Goal: Task Accomplishment & Management: Use online tool/utility

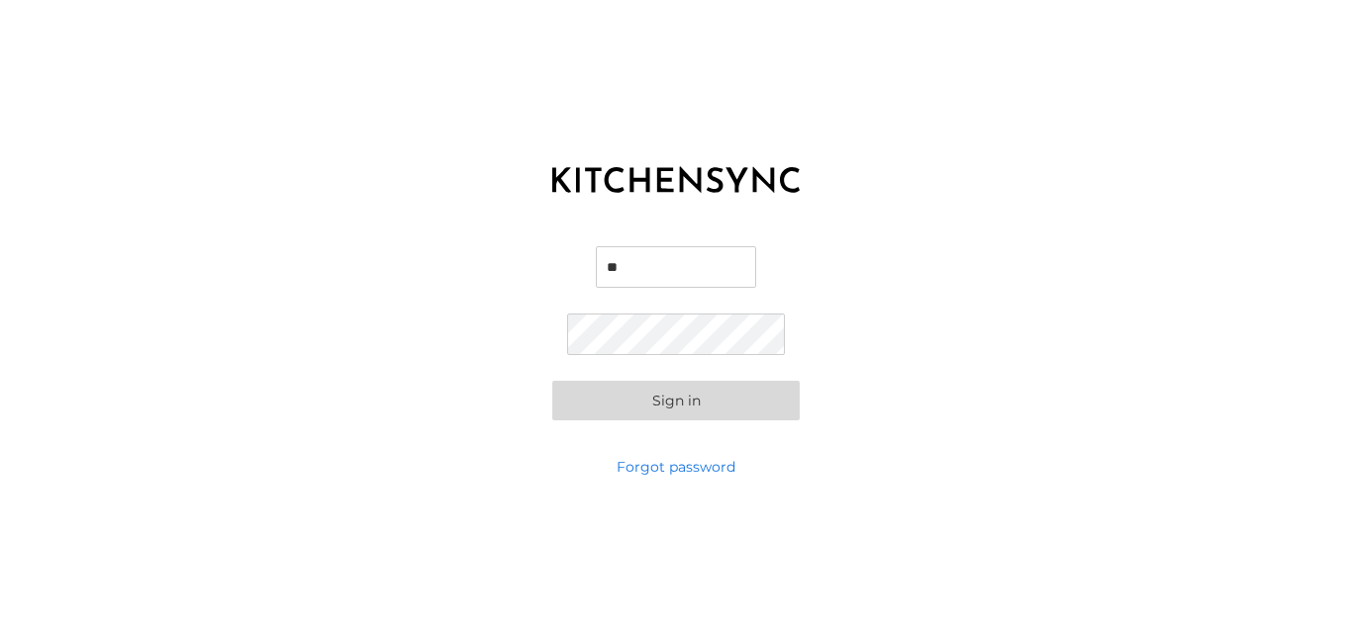
type input "**********"
click at [724, 406] on button "Sign in" at bounding box center [675, 401] width 247 height 40
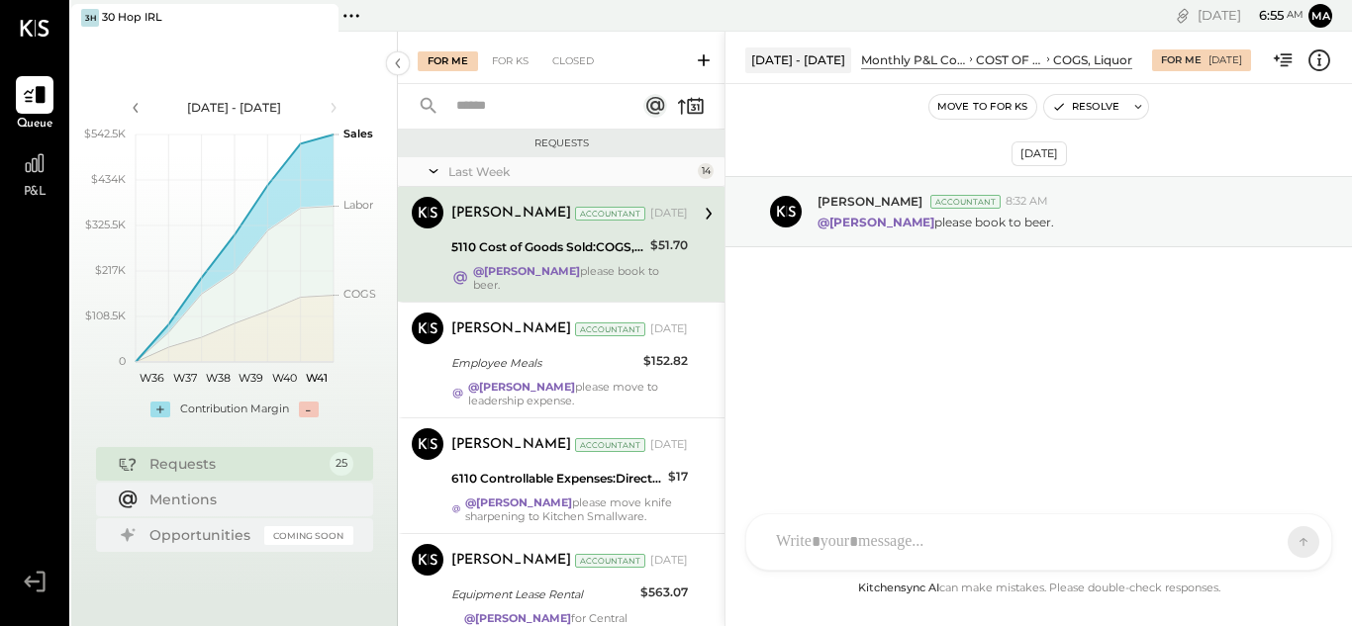
click at [30, 192] on span "P&L" at bounding box center [35, 193] width 23 height 18
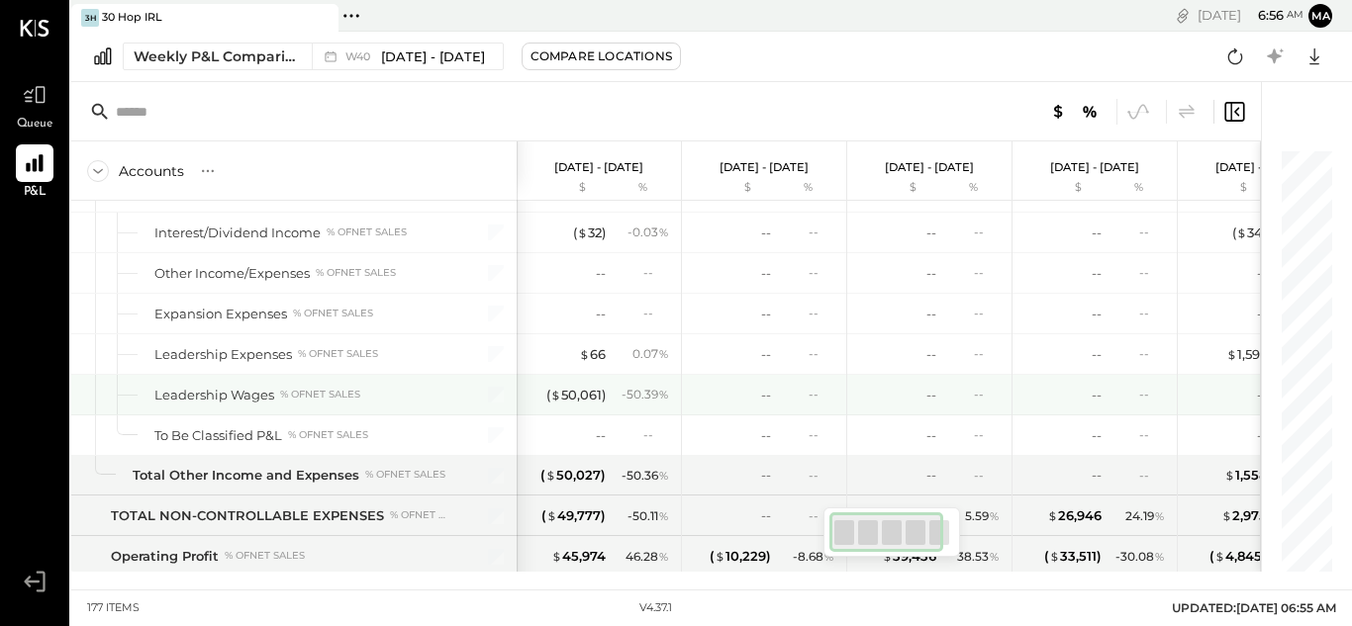
scroll to position [6164, 0]
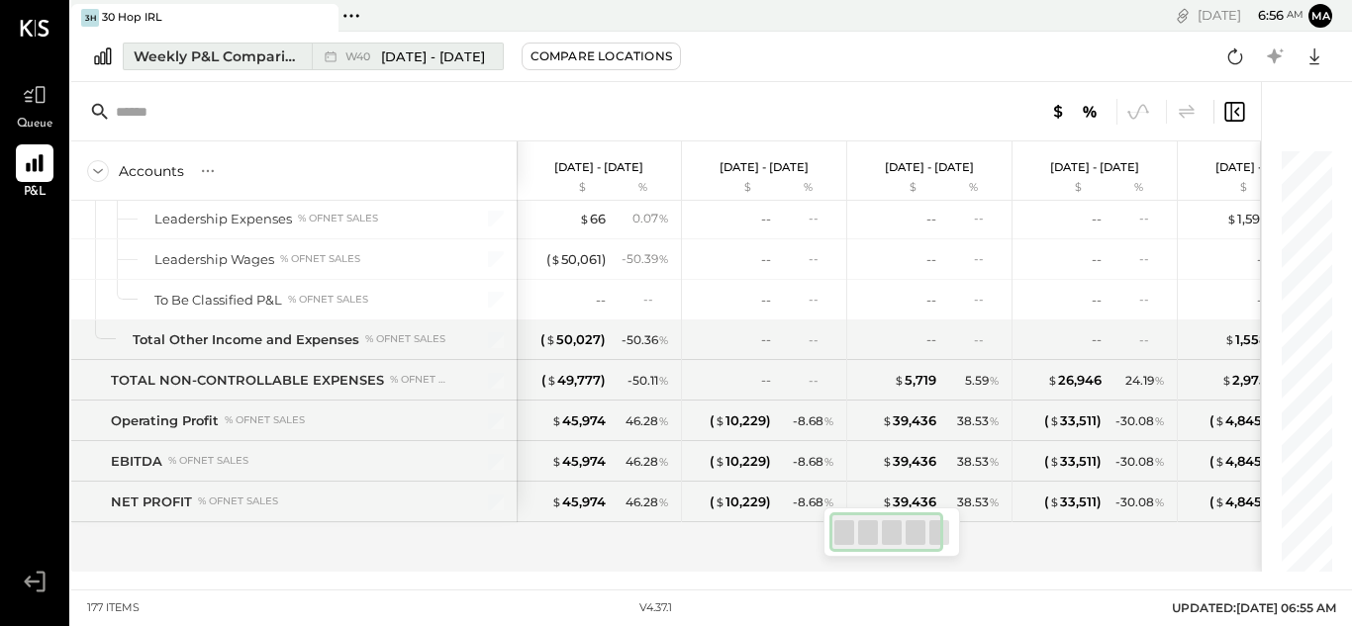
click at [415, 62] on span "[DATE] - [DATE]" at bounding box center [433, 57] width 104 height 19
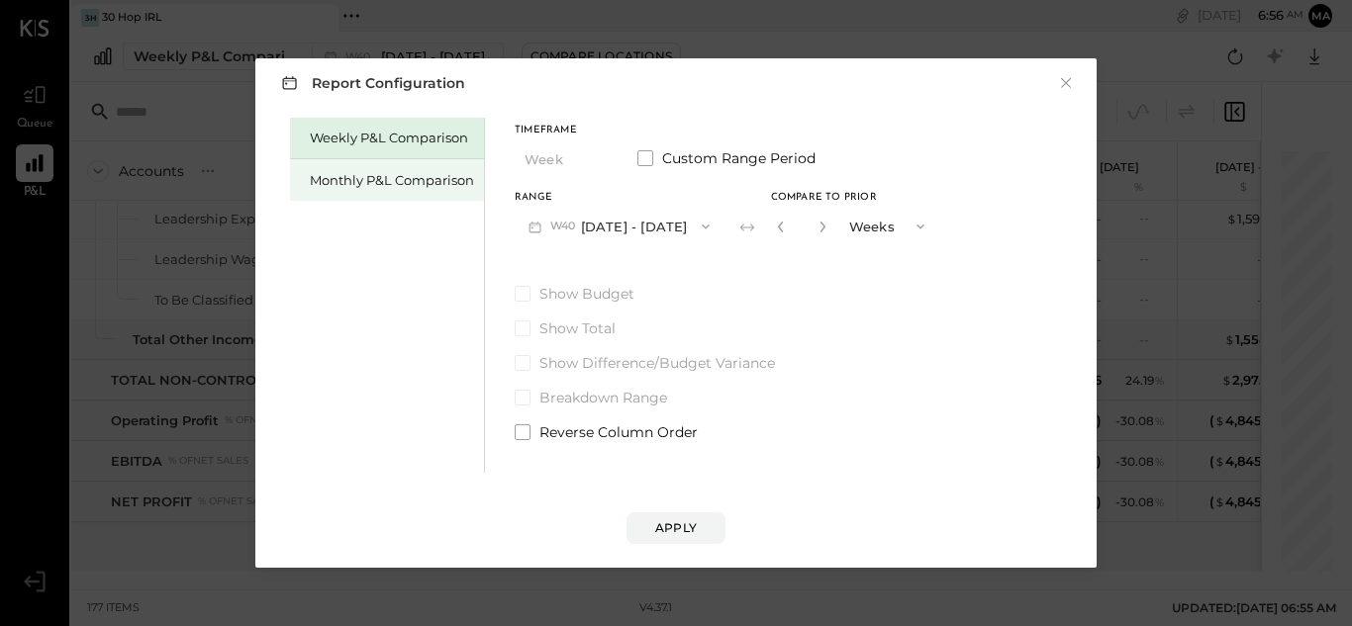
click at [404, 181] on div "Monthly P&L Comparison" at bounding box center [392, 180] width 164 height 19
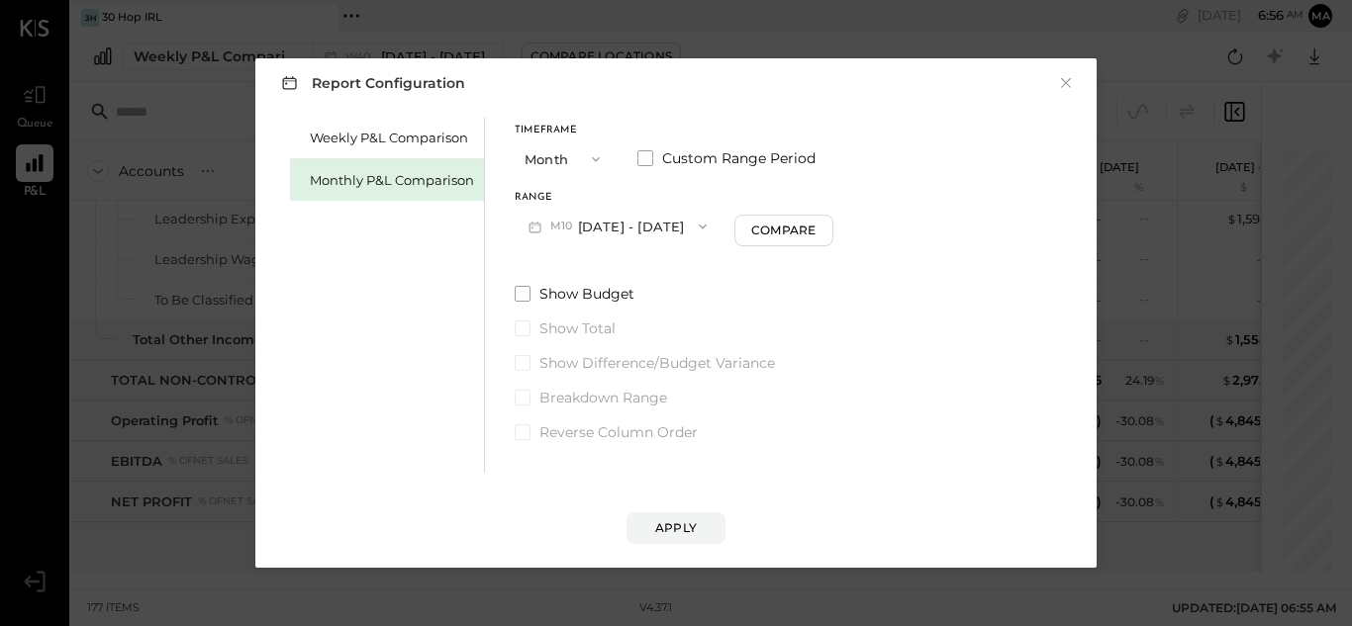
click at [666, 223] on button "M10 [DATE] - [DATE]" at bounding box center [618, 226] width 206 height 37
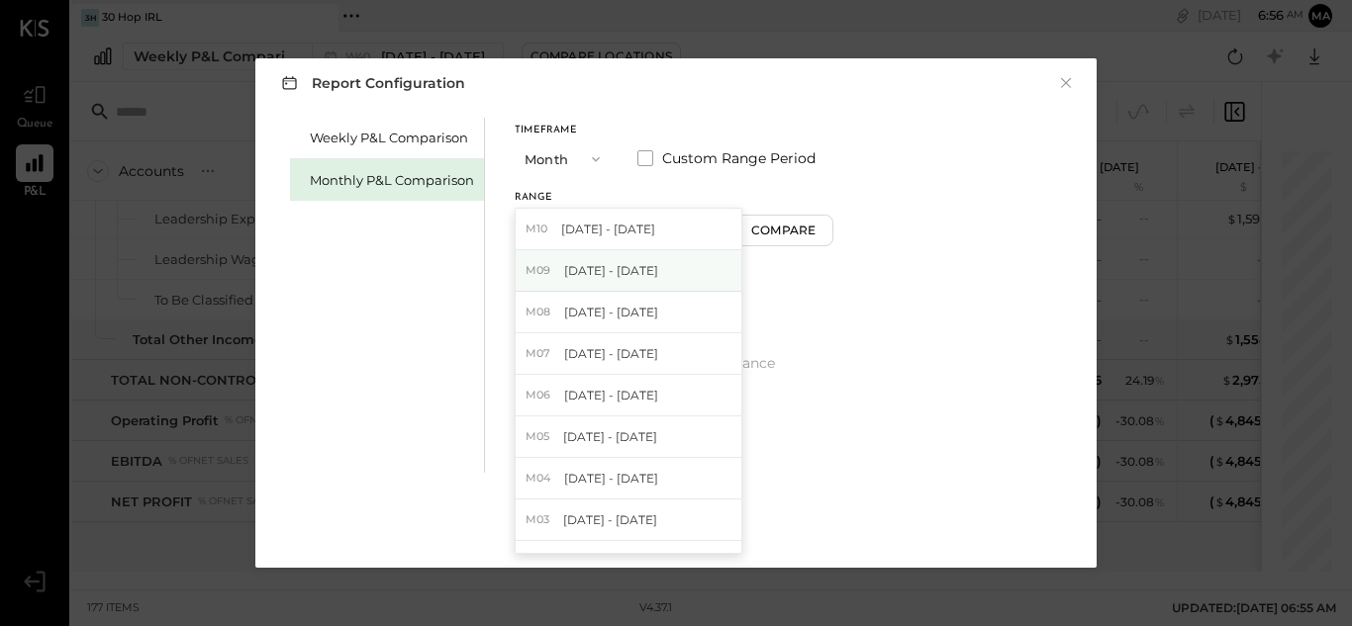
click at [619, 277] on span "[DATE] - [DATE]" at bounding box center [611, 270] width 94 height 17
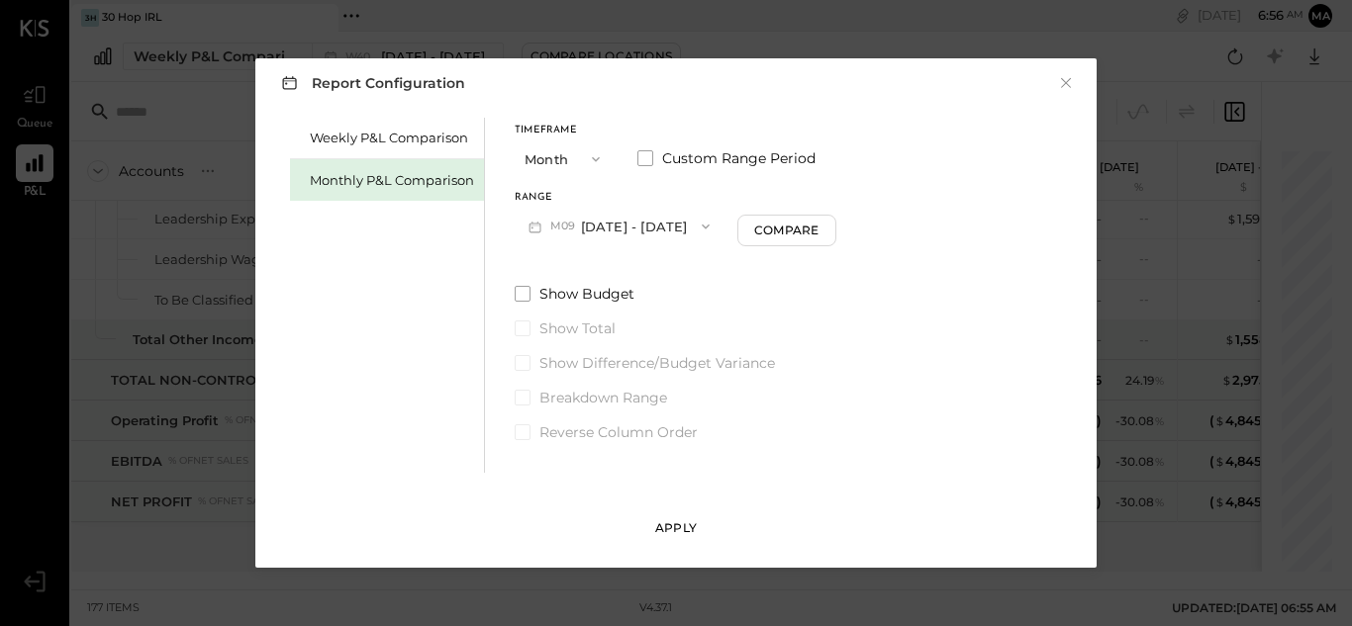
click at [644, 521] on button "Apply" at bounding box center [675, 529] width 99 height 32
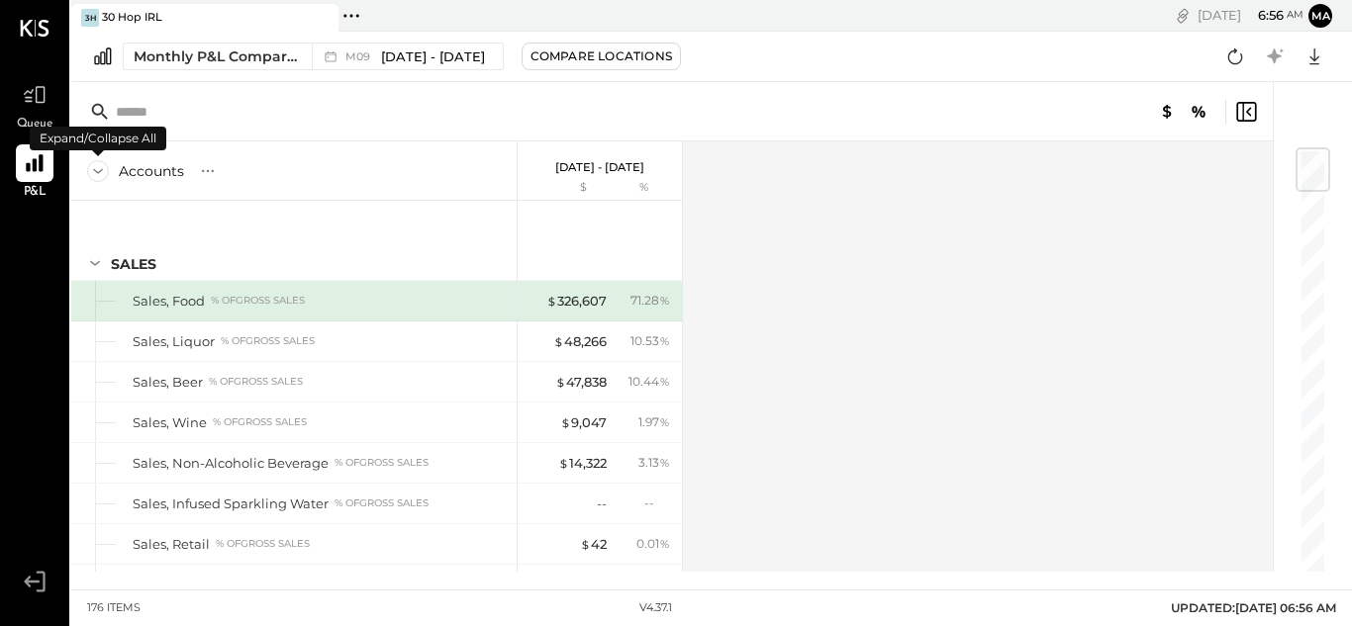
click at [96, 170] on icon at bounding box center [98, 171] width 22 height 22
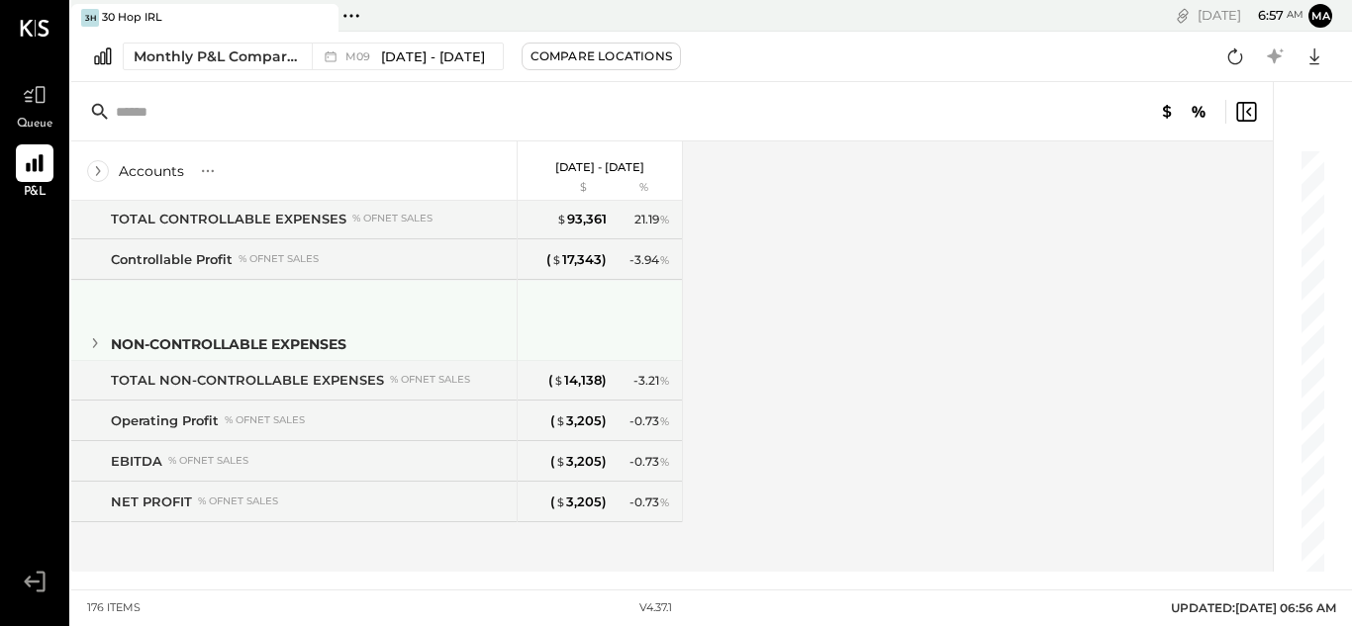
scroll to position [652, 0]
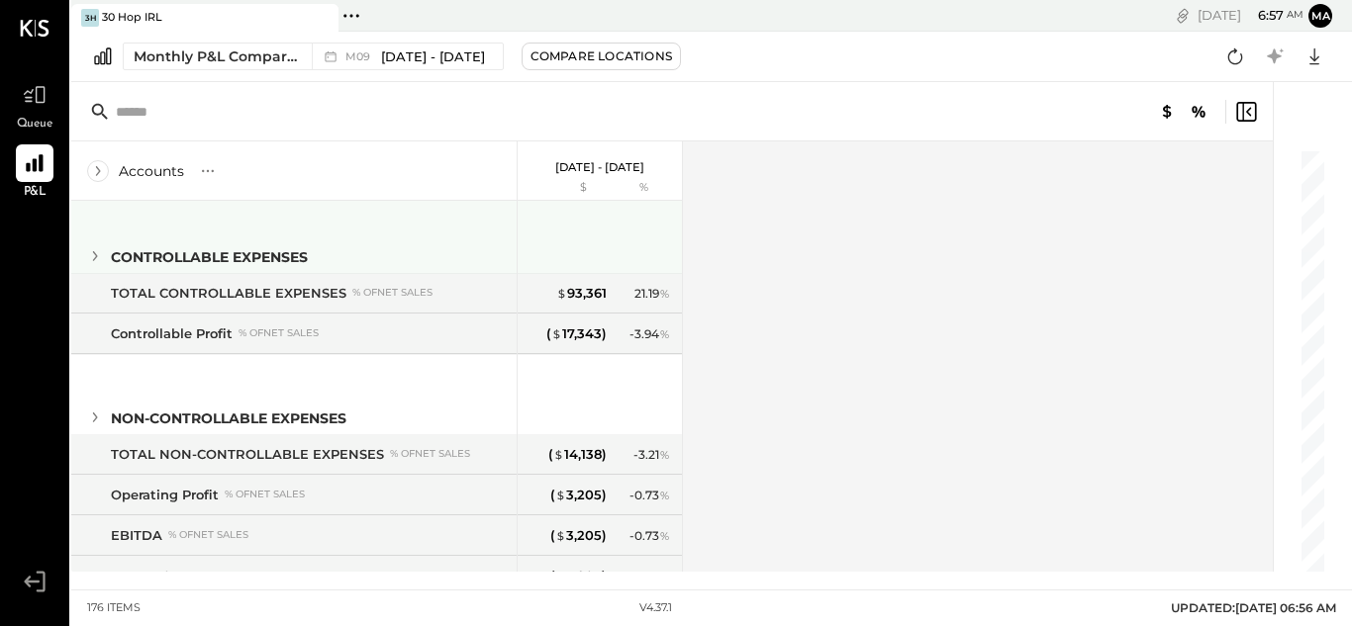
click at [92, 252] on icon at bounding box center [95, 256] width 22 height 22
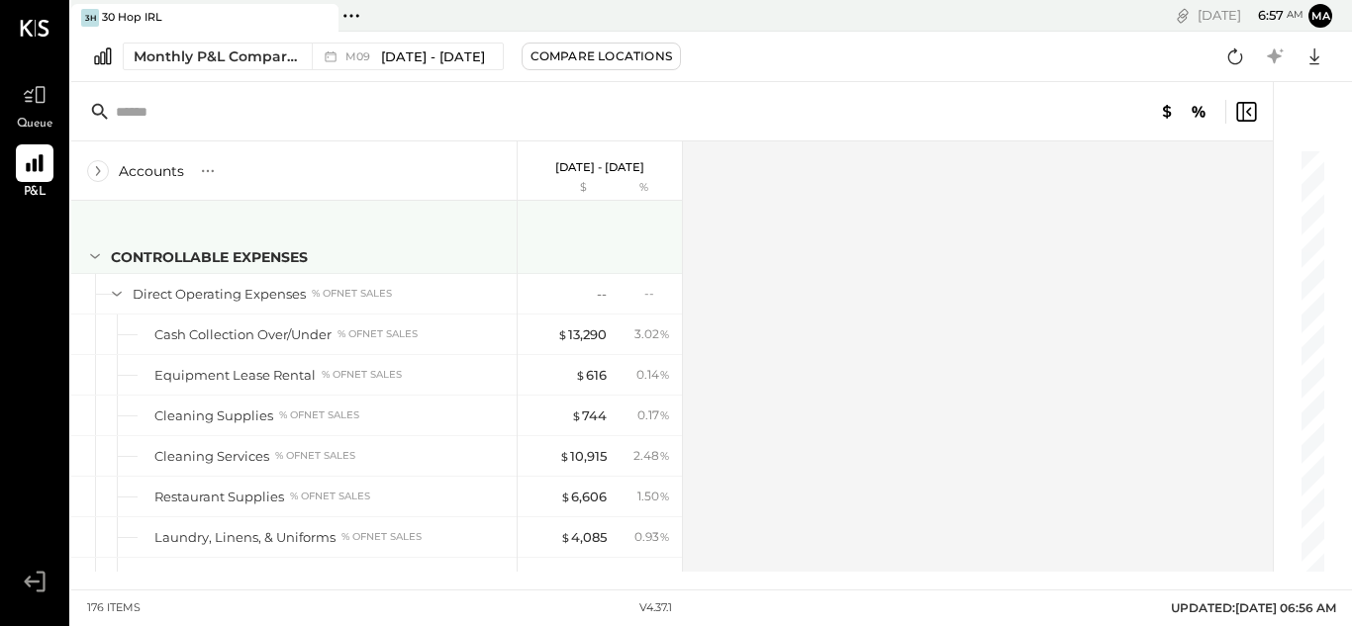
click at [92, 252] on icon at bounding box center [95, 256] width 22 height 22
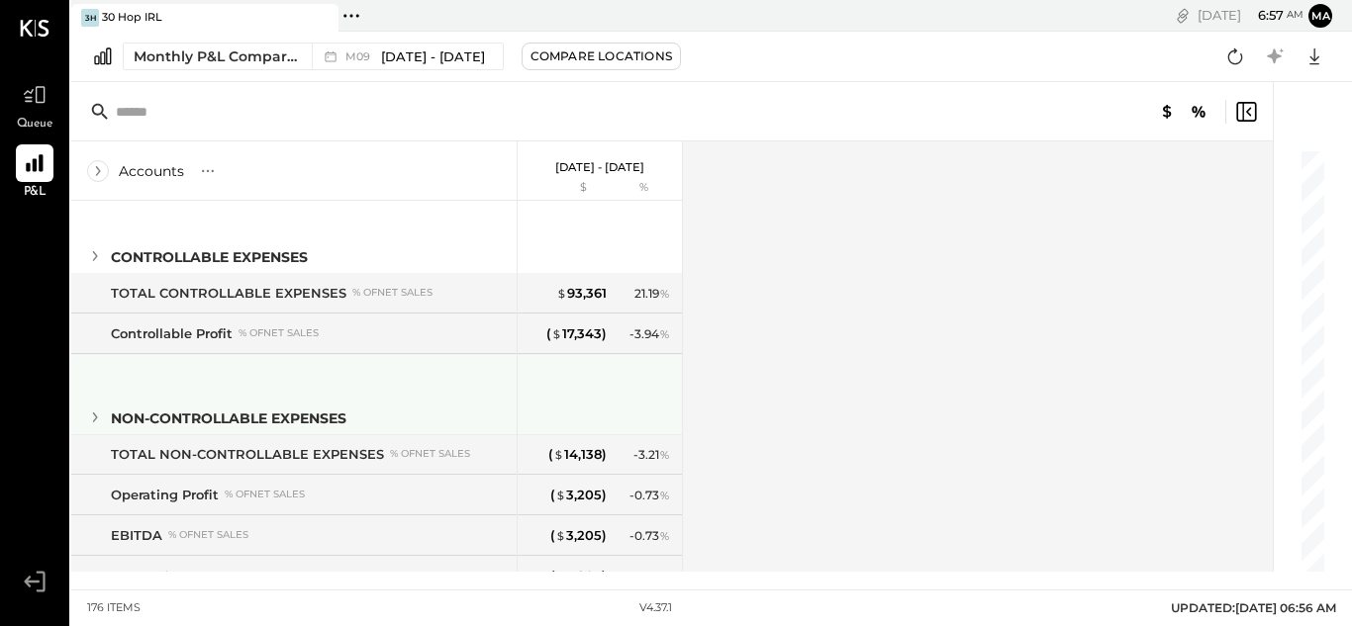
scroll to position [726, 0]
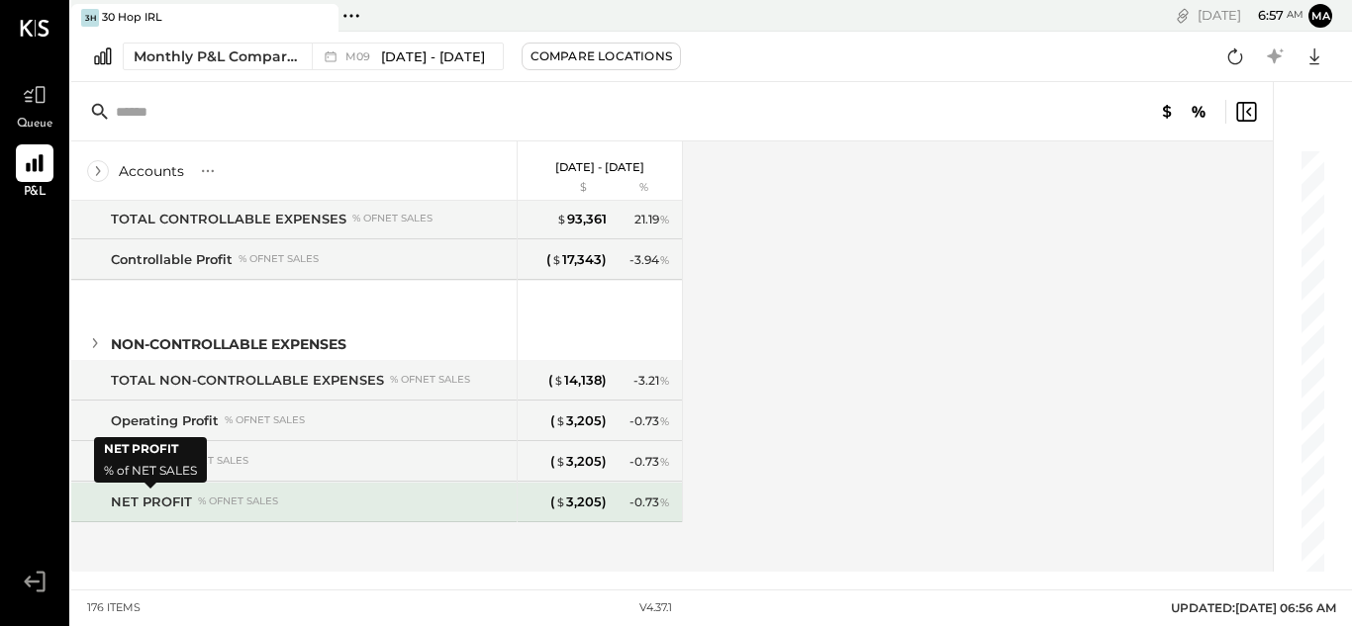
click at [152, 510] on div "NET PROFIT" at bounding box center [151, 502] width 81 height 19
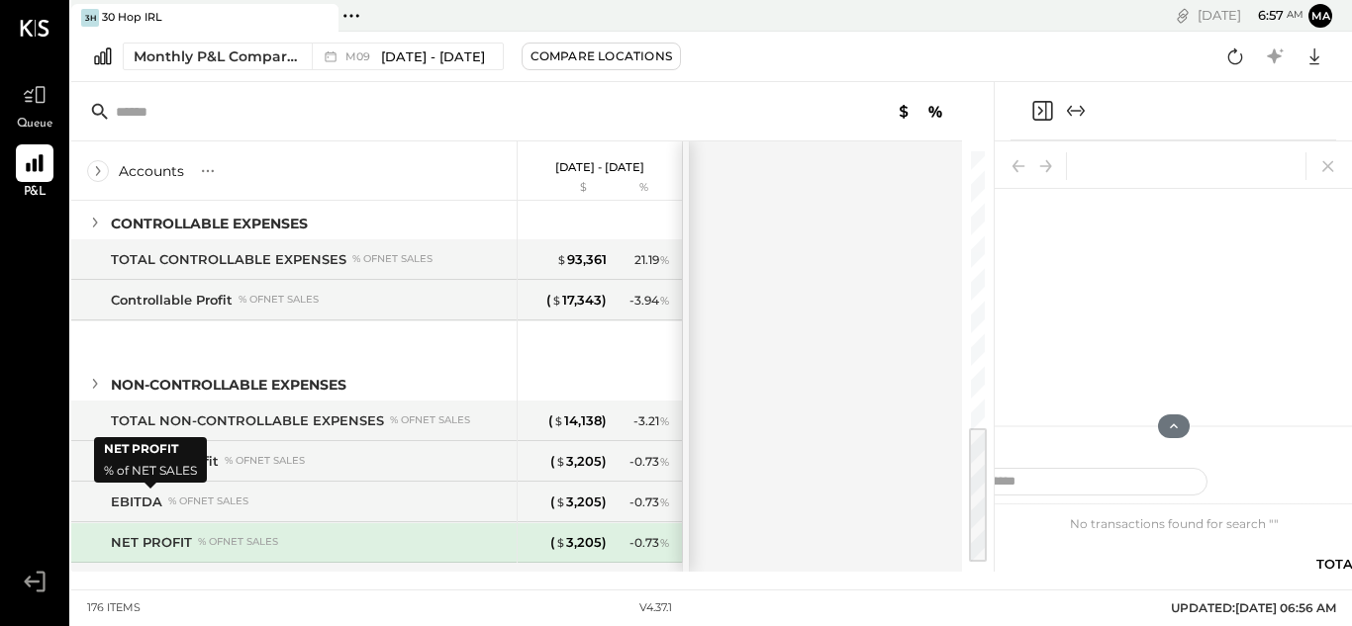
scroll to position [767, 0]
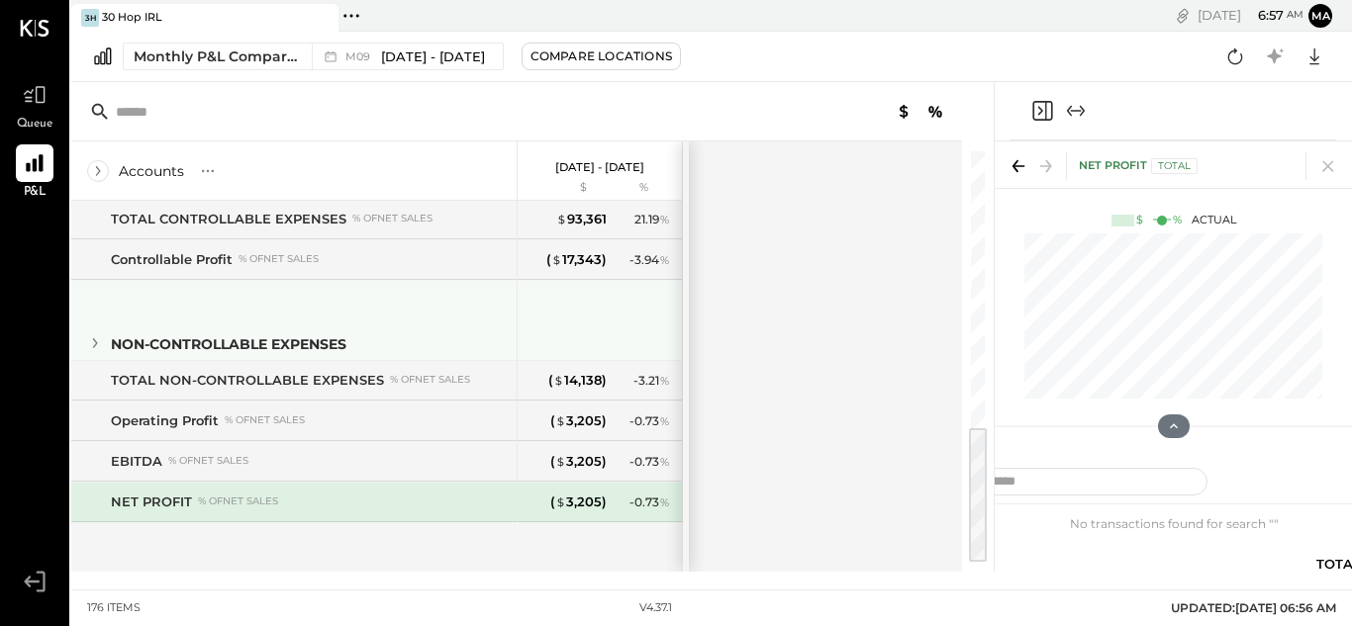
click at [90, 349] on icon at bounding box center [95, 344] width 22 height 22
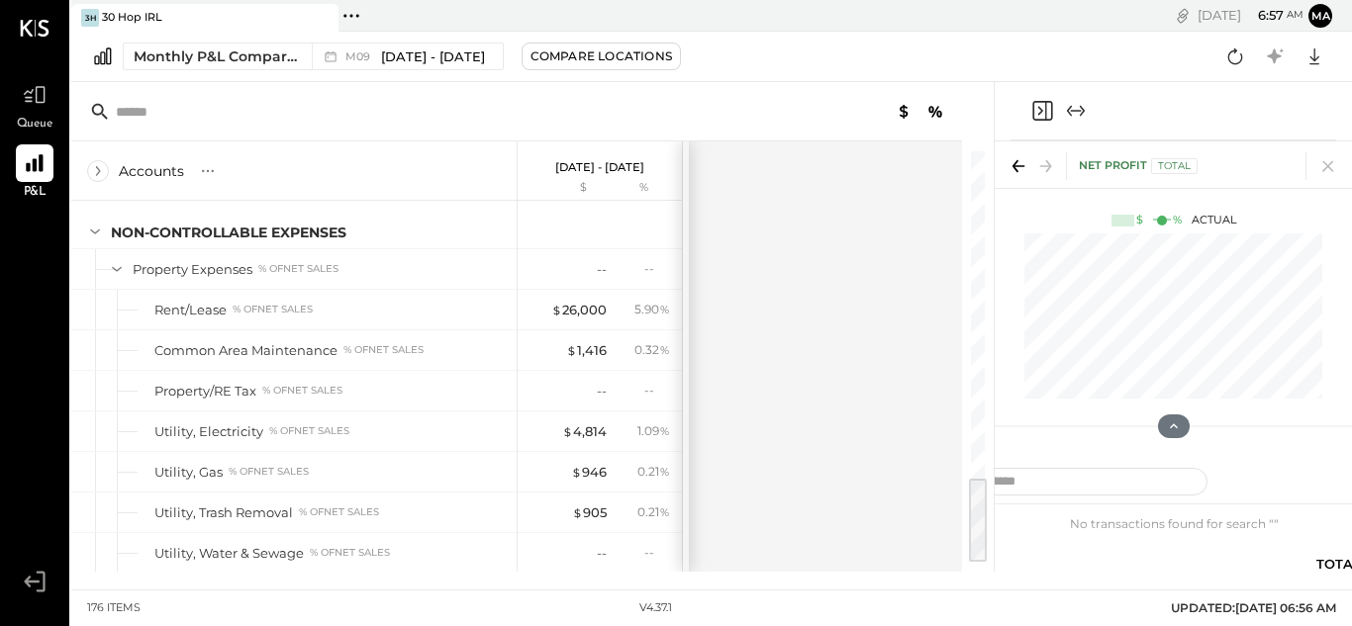
scroll to position [1457, 0]
